Goal: Transaction & Acquisition: Purchase product/service

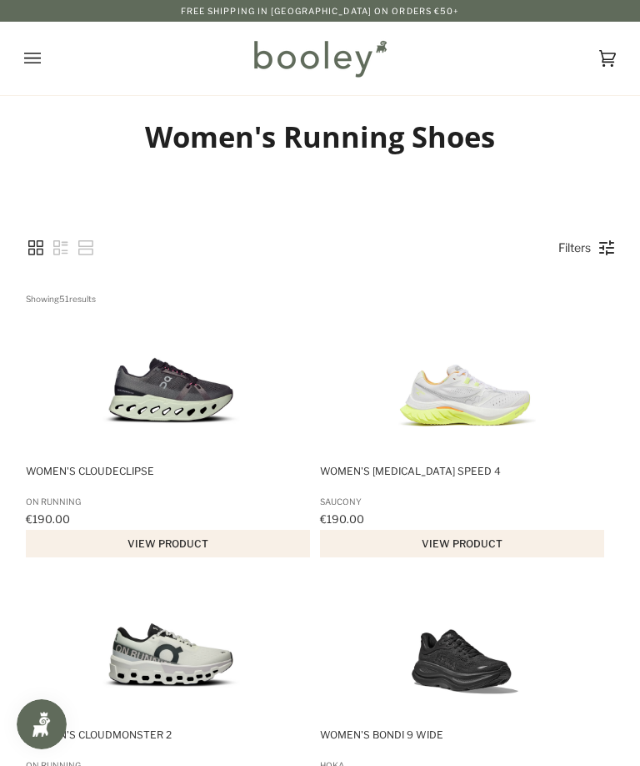
click at [576, 239] on link "Filters" at bounding box center [574, 247] width 49 height 28
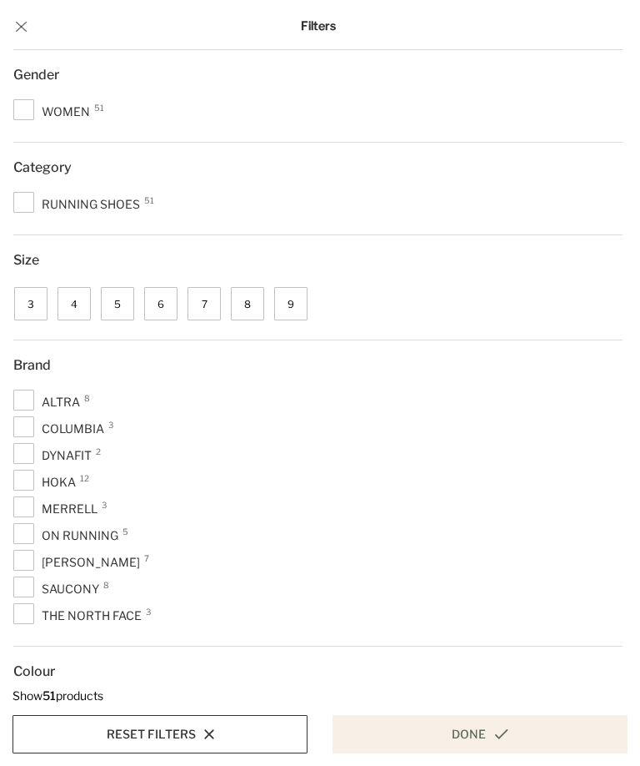
click at [115, 305] on span "5" at bounding box center [117, 303] width 33 height 33
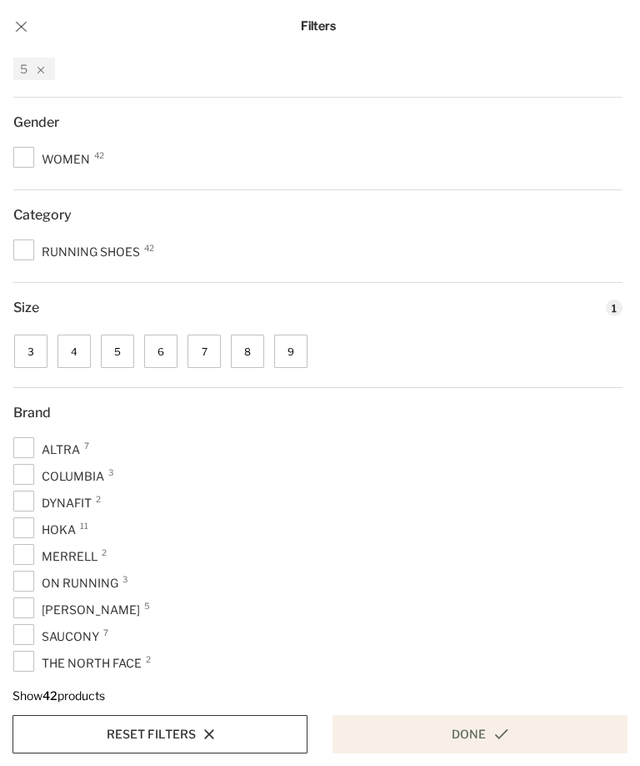
click at [163, 354] on span "6" at bounding box center [160, 350] width 33 height 33
click at [498, 735] on icon at bounding box center [501, 734] width 13 height 10
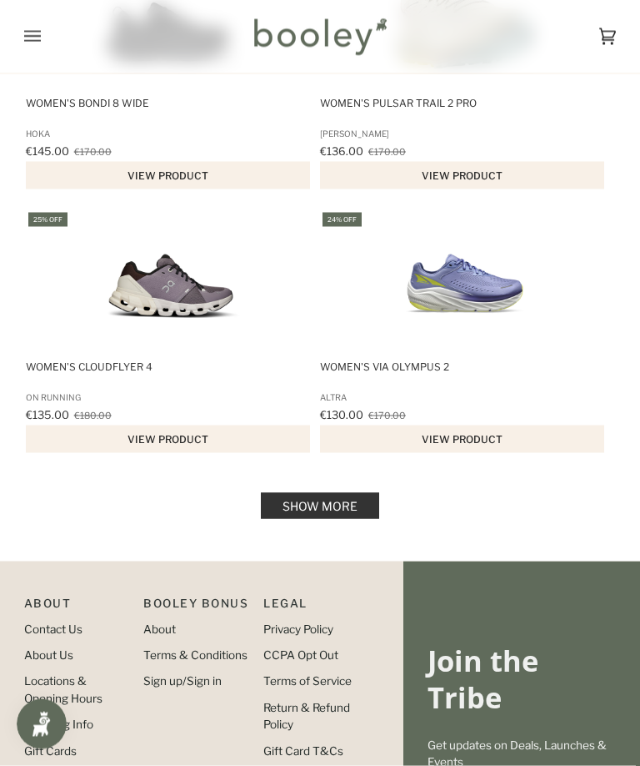
scroll to position [2477, 0]
click at [354, 512] on link "Show more" at bounding box center [320, 505] width 118 height 26
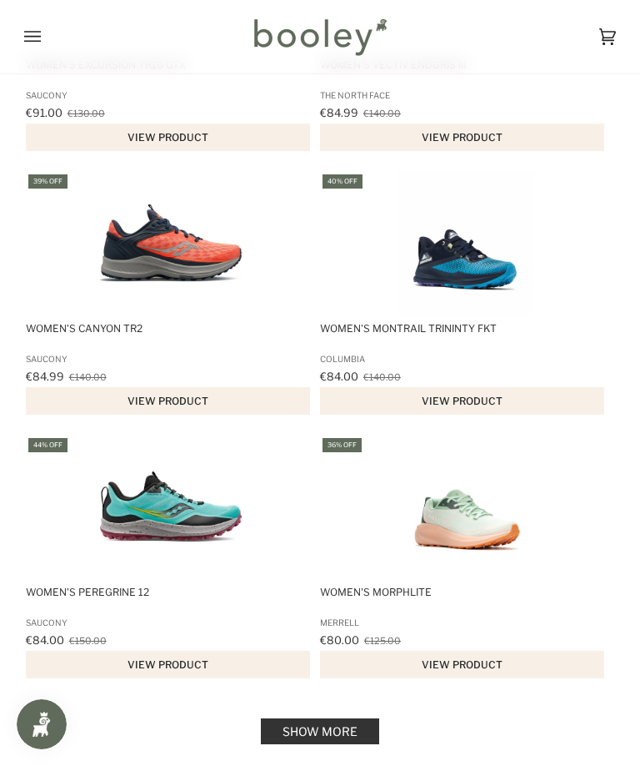
scroll to position [4899, 0]
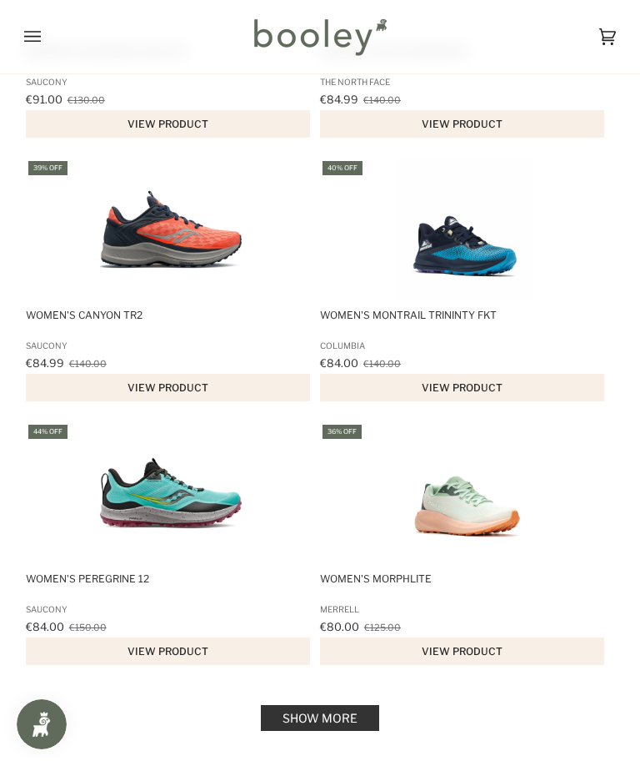
click at [354, 730] on link "Show more" at bounding box center [320, 718] width 118 height 26
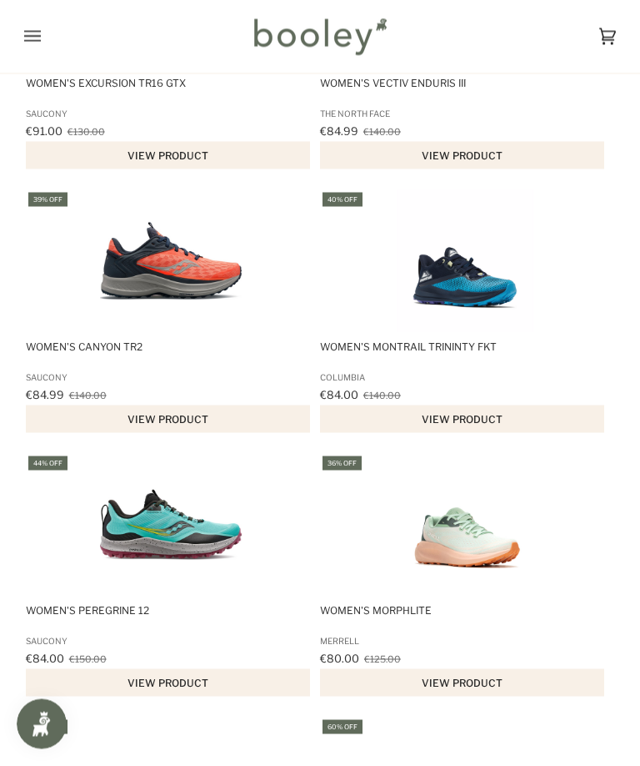
scroll to position [4868, 0]
click at [481, 568] on img "Women's Morphlite" at bounding box center [465, 524] width 142 height 142
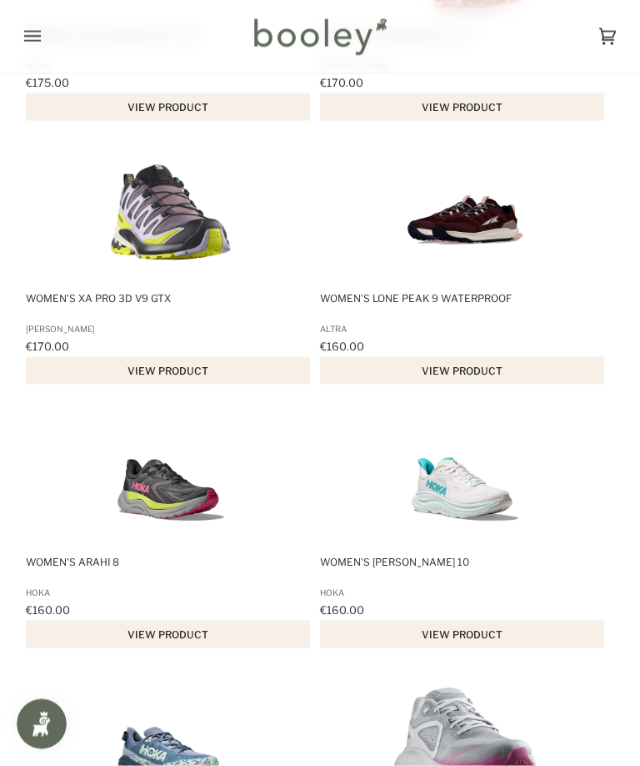
scroll to position [1227, 0]
click at [481, 219] on img "Women's Lone Peak 9 Waterproof" at bounding box center [465, 212] width 142 height 142
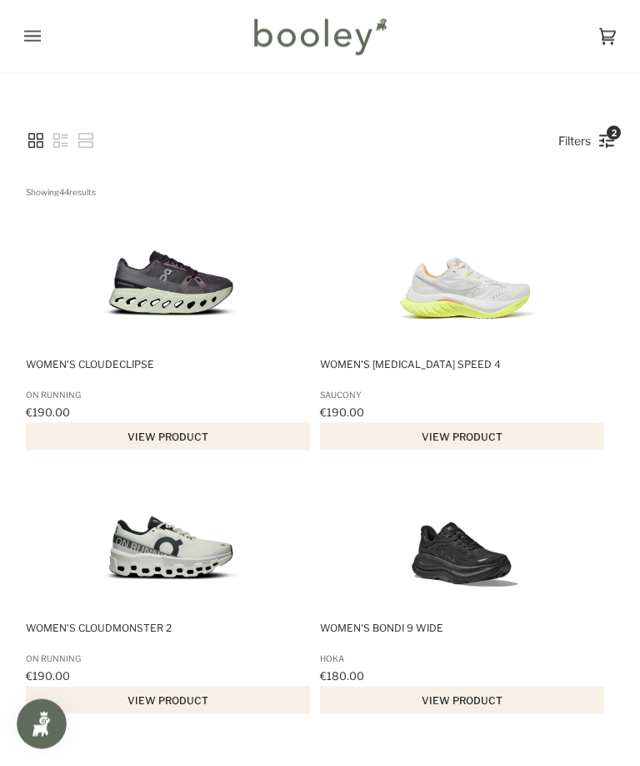
scroll to position [0, 0]
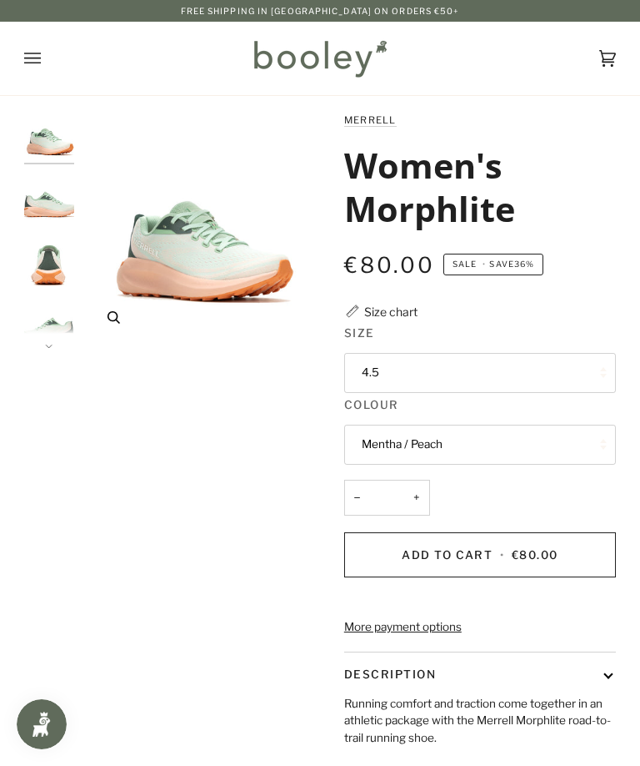
click at [273, 274] on img "Merrell Women's Morphlite Mentha / Peach - Booley Galway" at bounding box center [202, 230] width 238 height 238
click at [284, 152] on img "Merrell Women's Morphlite Mentha / Peach - Booley Galway" at bounding box center [202, 230] width 238 height 238
click at [277, 302] on img "Merrell Women's Morphlite Mentha / Peach - Booley Galway" at bounding box center [202, 230] width 238 height 238
click at [50, 197] on img "Merrell Women's Morphlite Mentha / Peach - Booley Galway" at bounding box center [49, 198] width 50 height 50
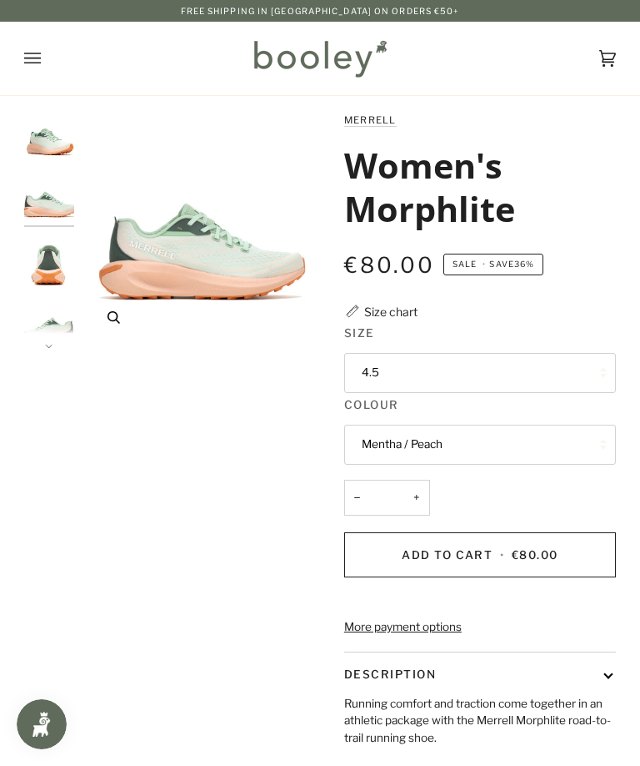
click at [111, 319] on icon "Merrell Women's Morphlite Mentha / Peach - Booley Galway" at bounding box center [114, 317] width 13 height 13
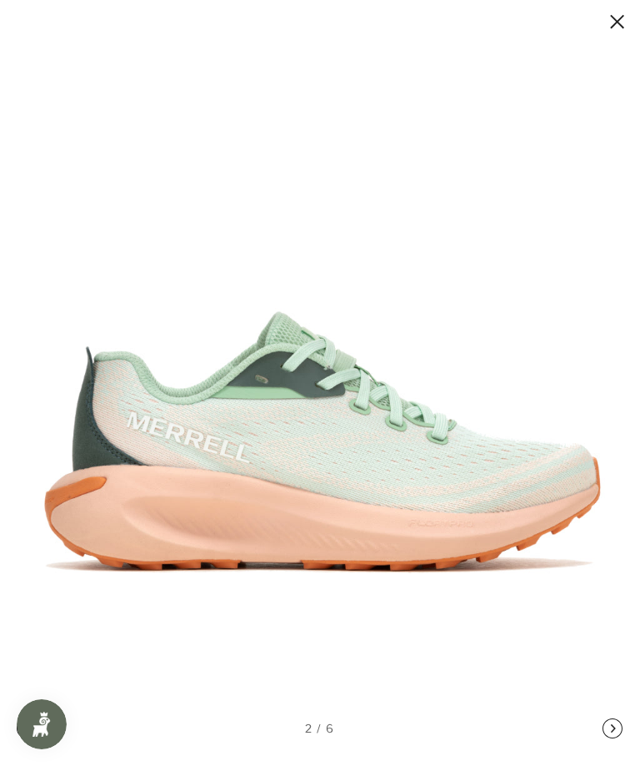
click at [625, 12] on button at bounding box center [601, 22] width 50 height 21
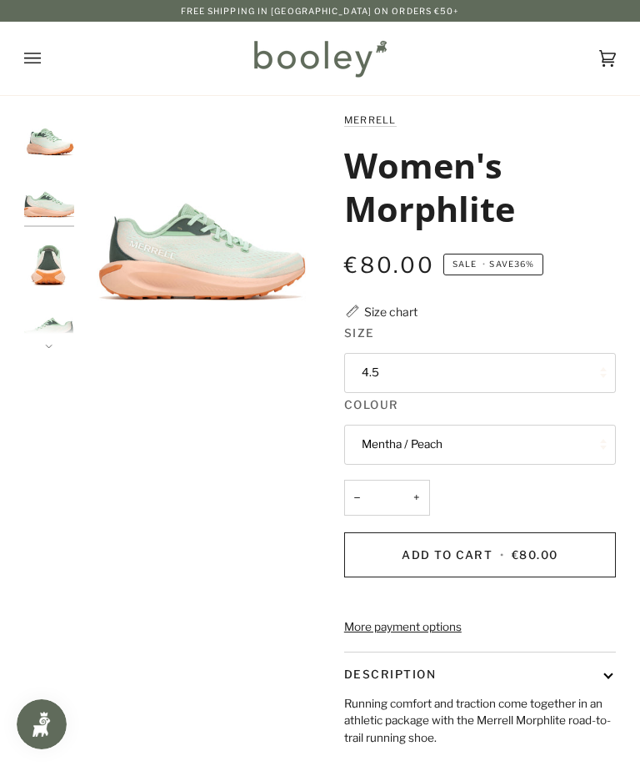
click at [584, 365] on button "4.5" at bounding box center [480, 373] width 272 height 40
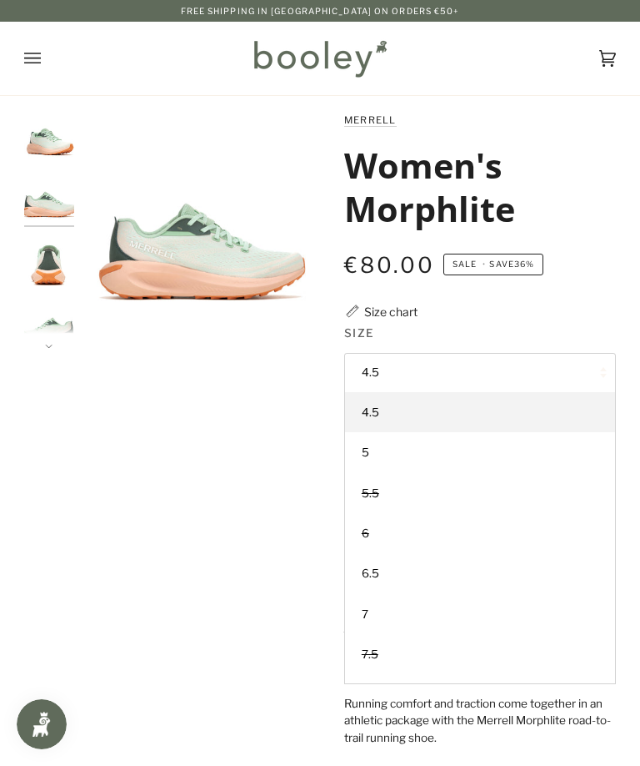
click at [579, 400] on link "4.5" at bounding box center [480, 412] width 270 height 40
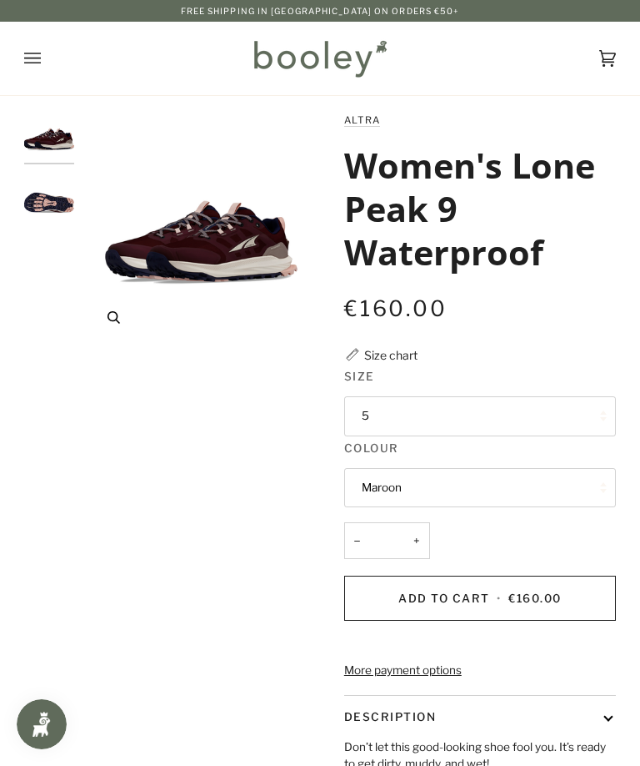
click at [118, 319] on icon "Women's Lone Peak 9 Waterproof" at bounding box center [114, 317] width 13 height 13
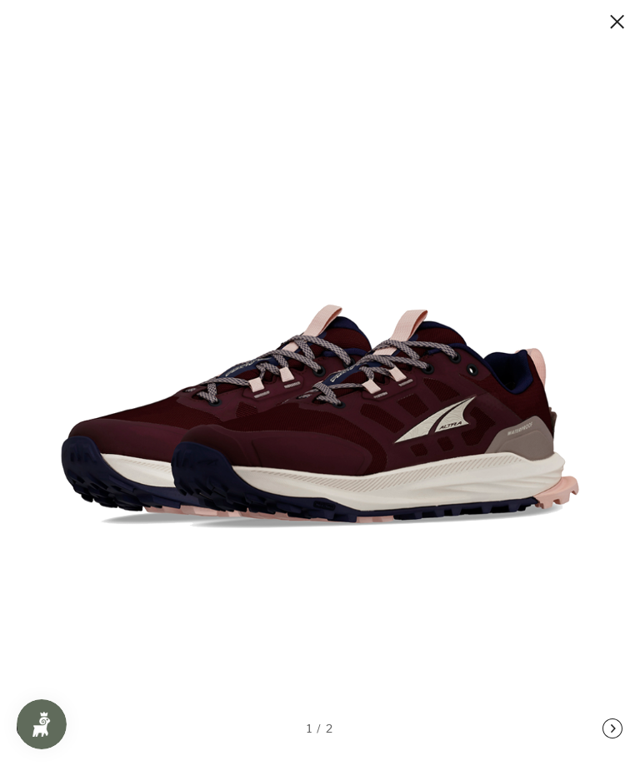
click at [622, 20] on button at bounding box center [601, 22] width 50 height 21
